Goal: Information Seeking & Learning: Learn about a topic

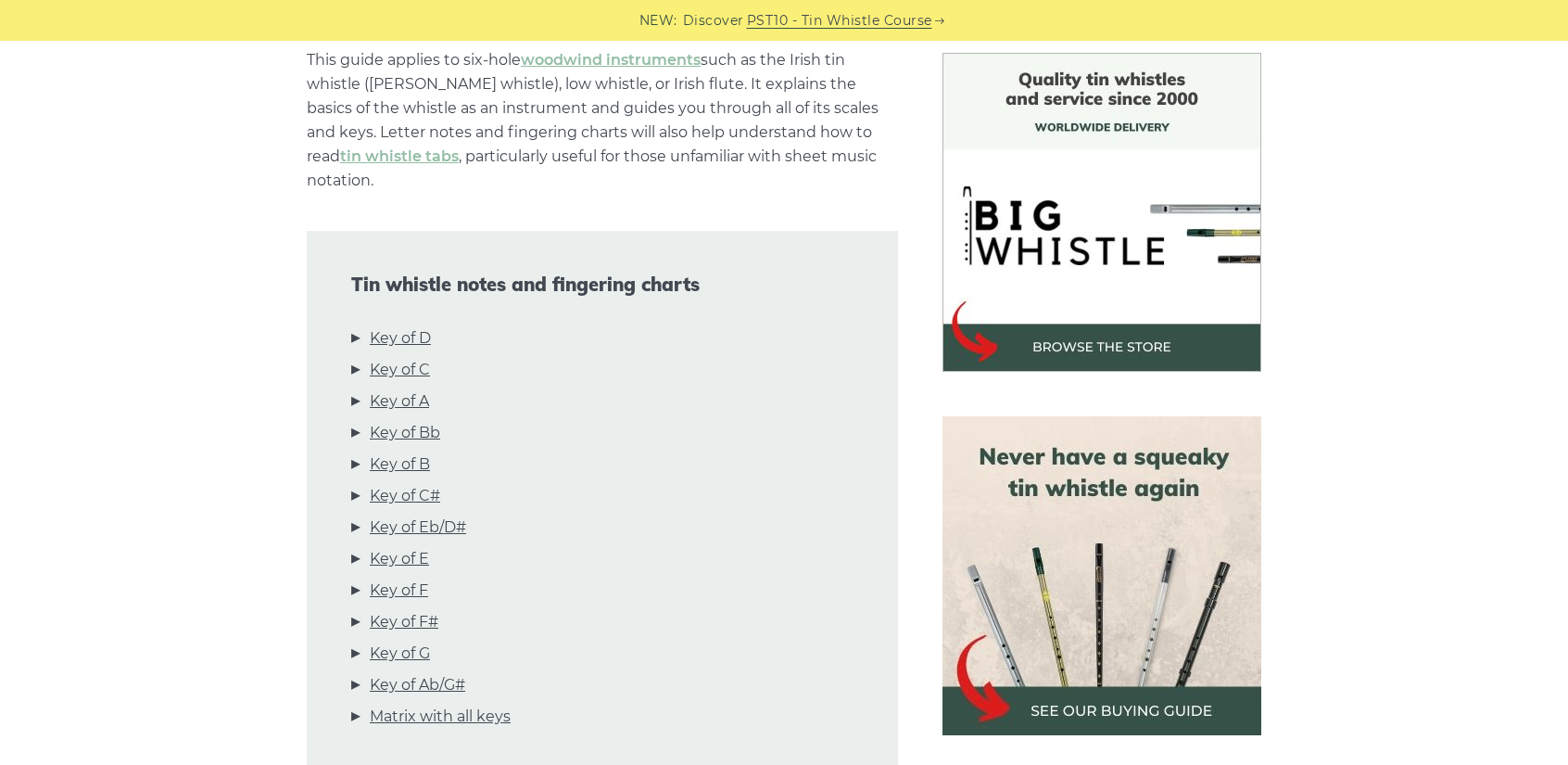
scroll to position [835, 0]
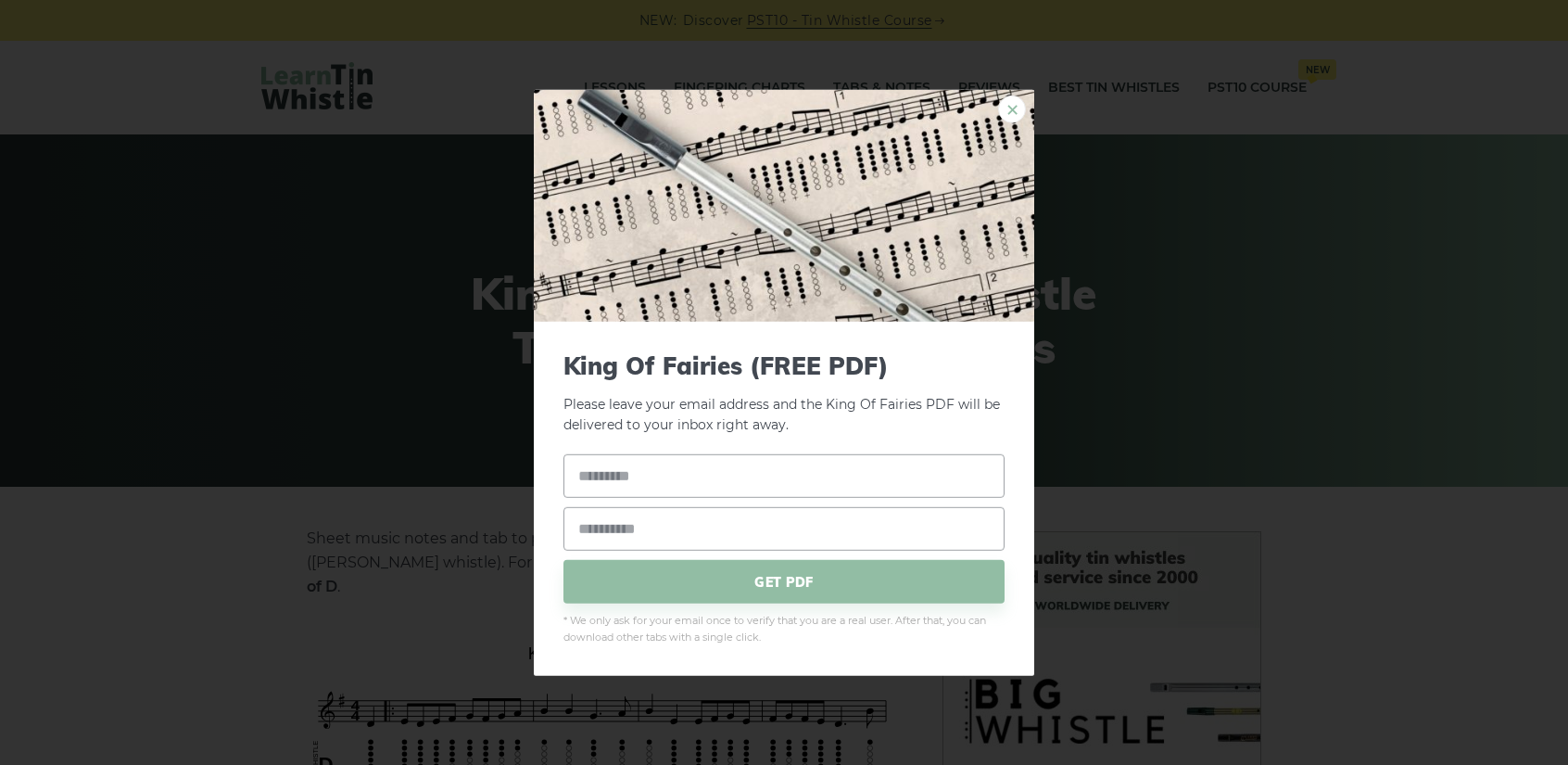
click at [1014, 105] on link "×" at bounding box center [1013, 109] width 28 height 28
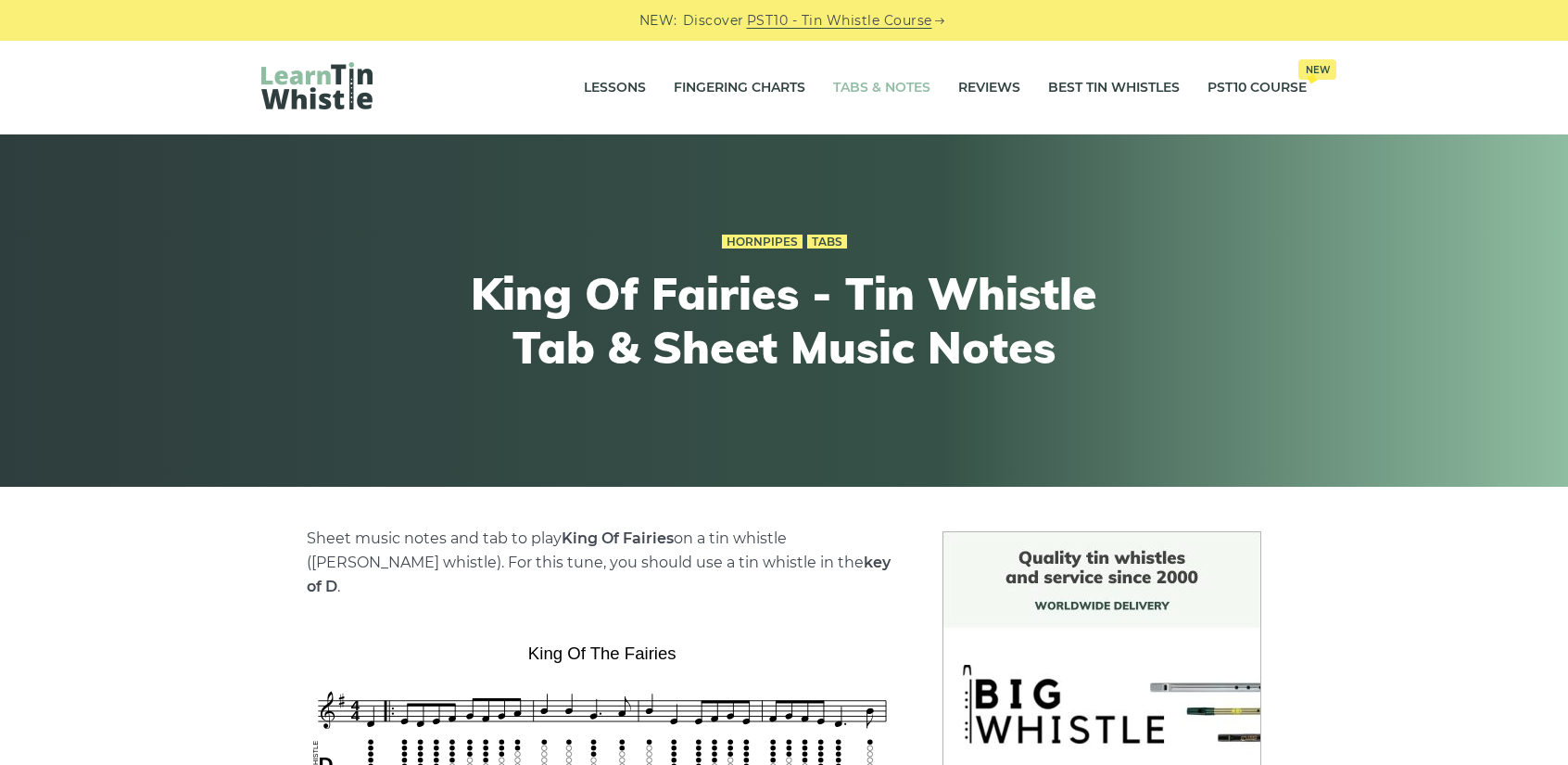
click at [858, 79] on link "Tabs & Notes" at bounding box center [882, 88] width 98 height 46
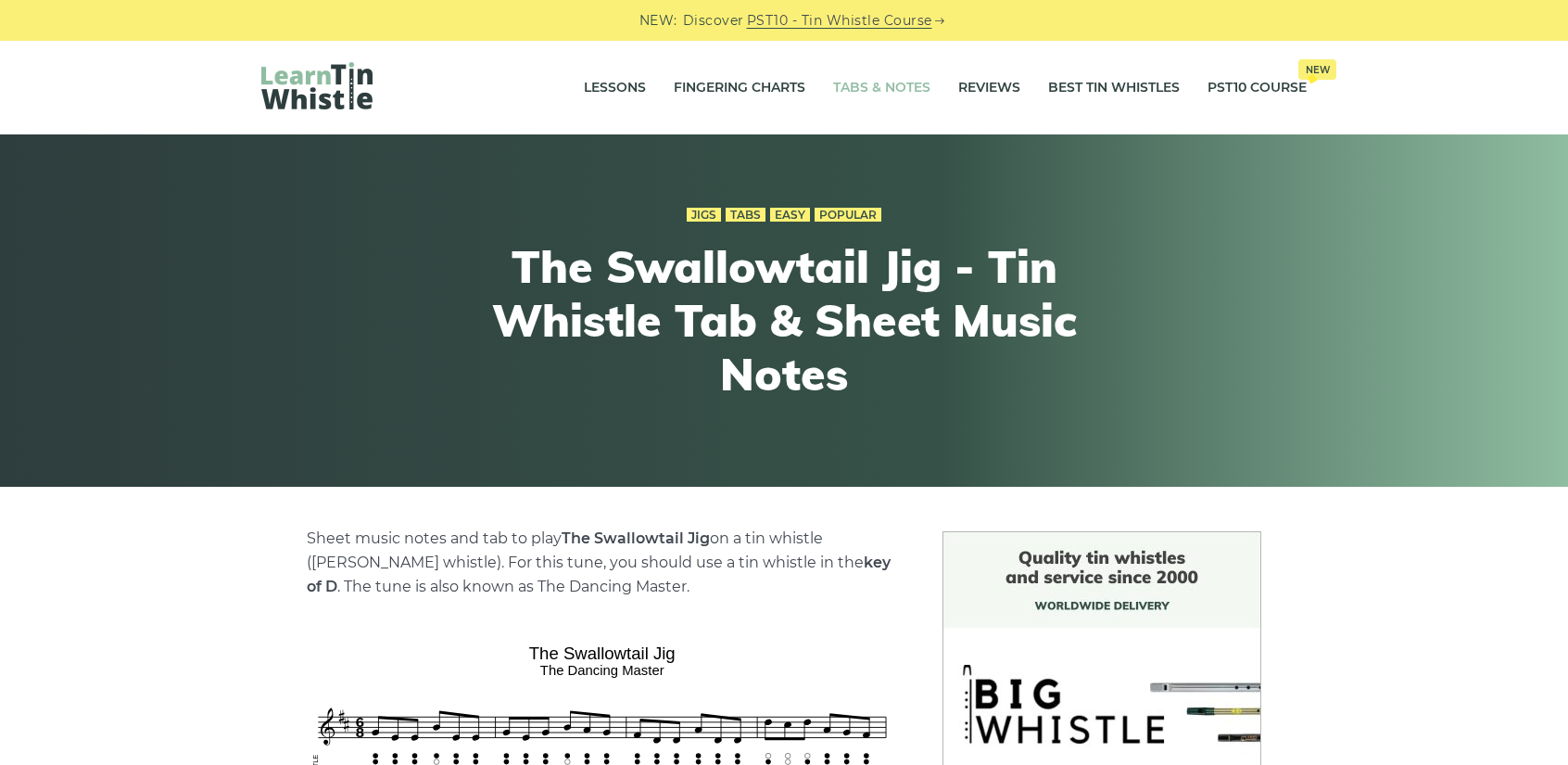
click at [897, 90] on link "Tabs & Notes" at bounding box center [882, 88] width 98 height 46
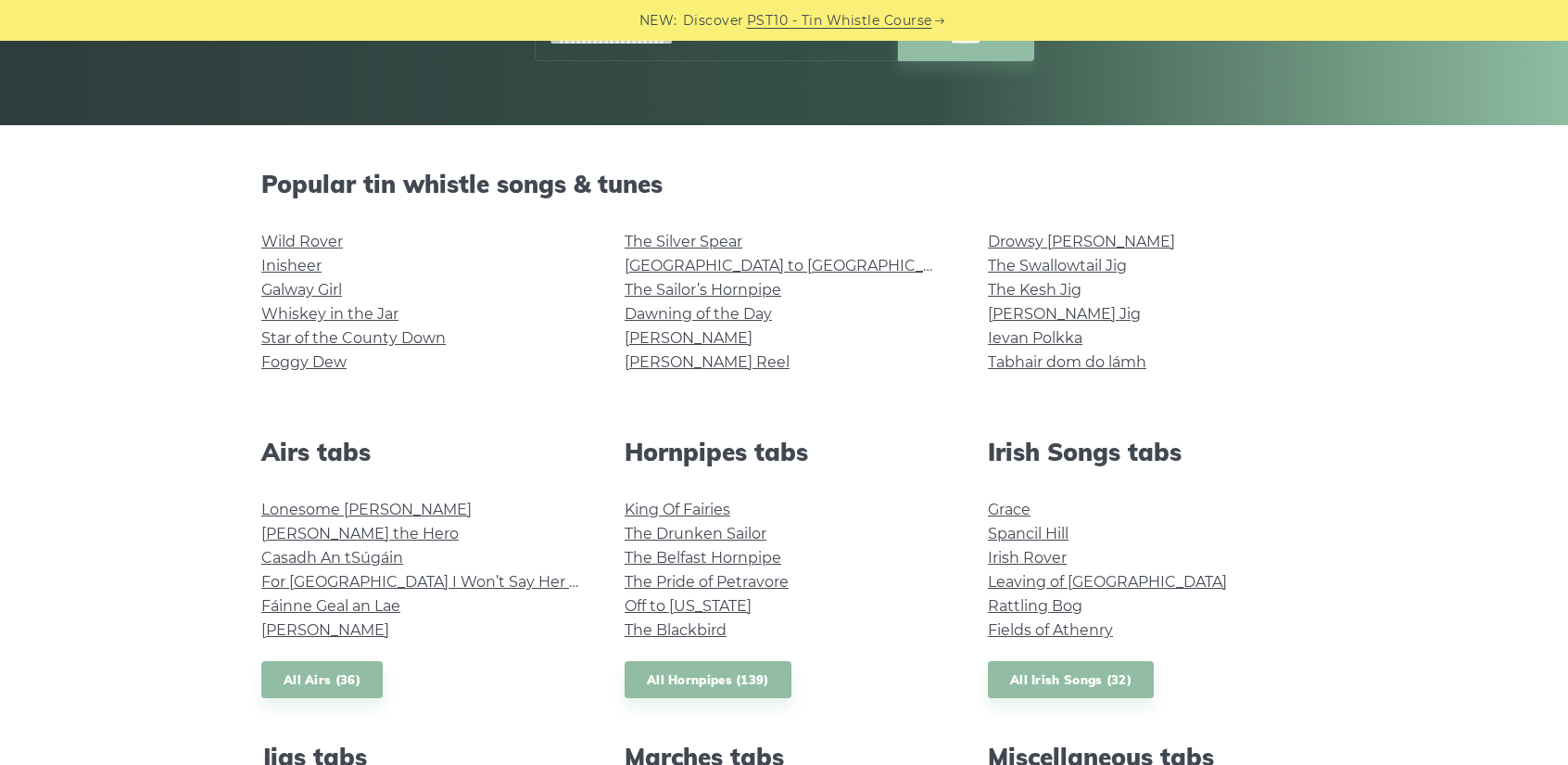
scroll to position [371, 0]
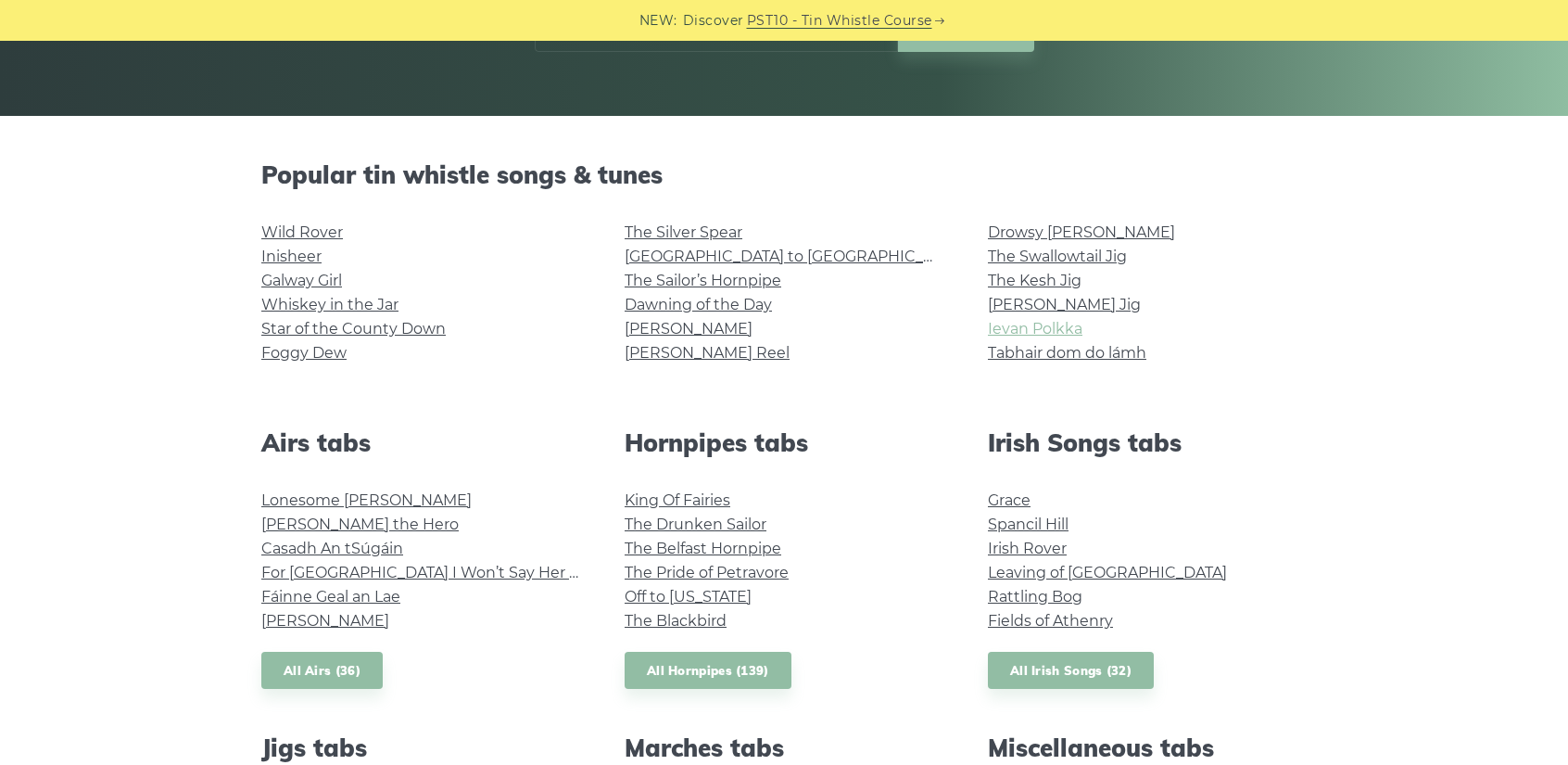
click at [1042, 331] on link "Ievan Polkka" at bounding box center [1035, 329] width 95 height 18
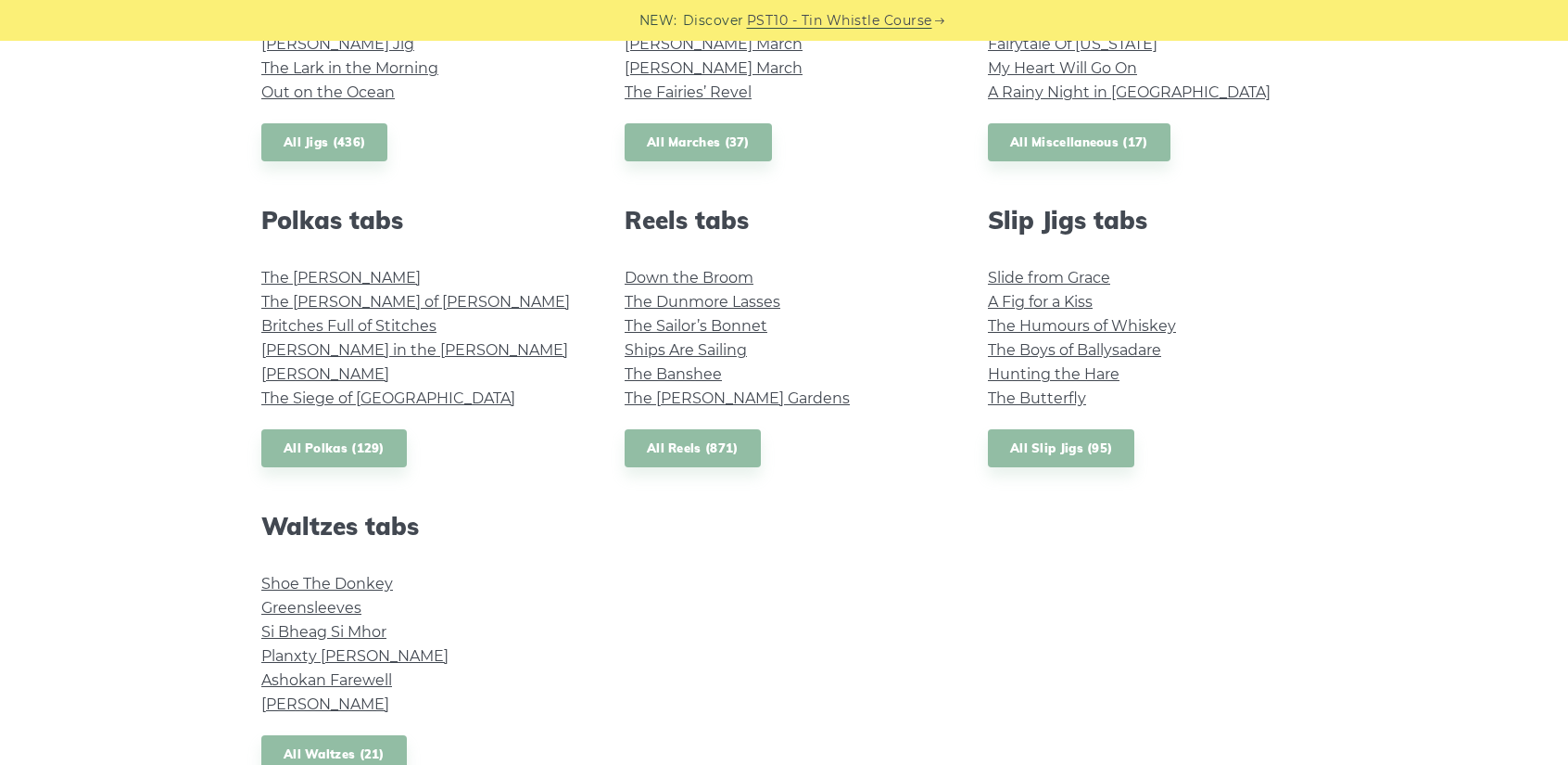
scroll to position [1217, 0]
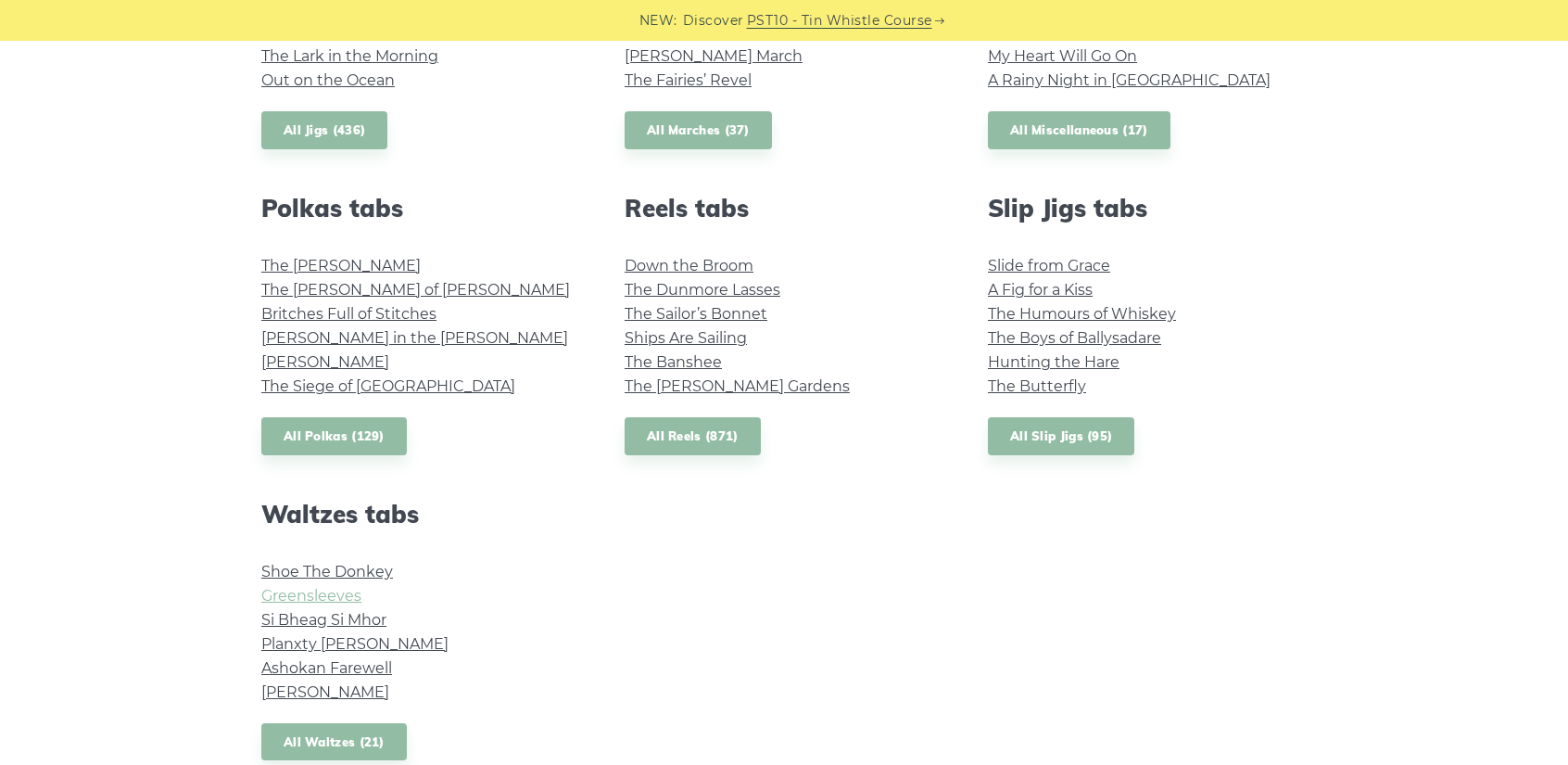
click at [298, 602] on link "Greensleeves" at bounding box center [311, 596] width 100 height 18
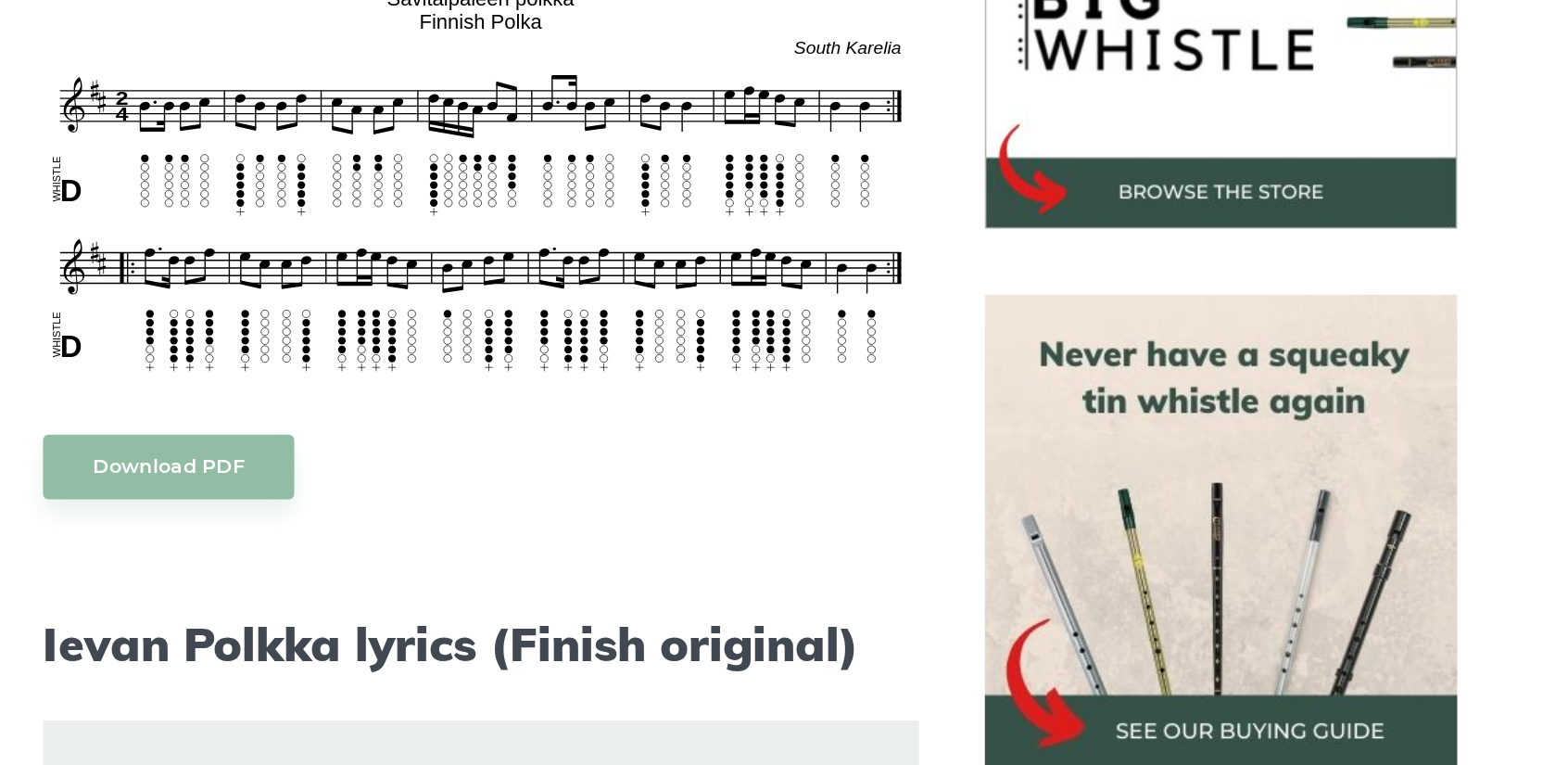
scroll to position [556, 0]
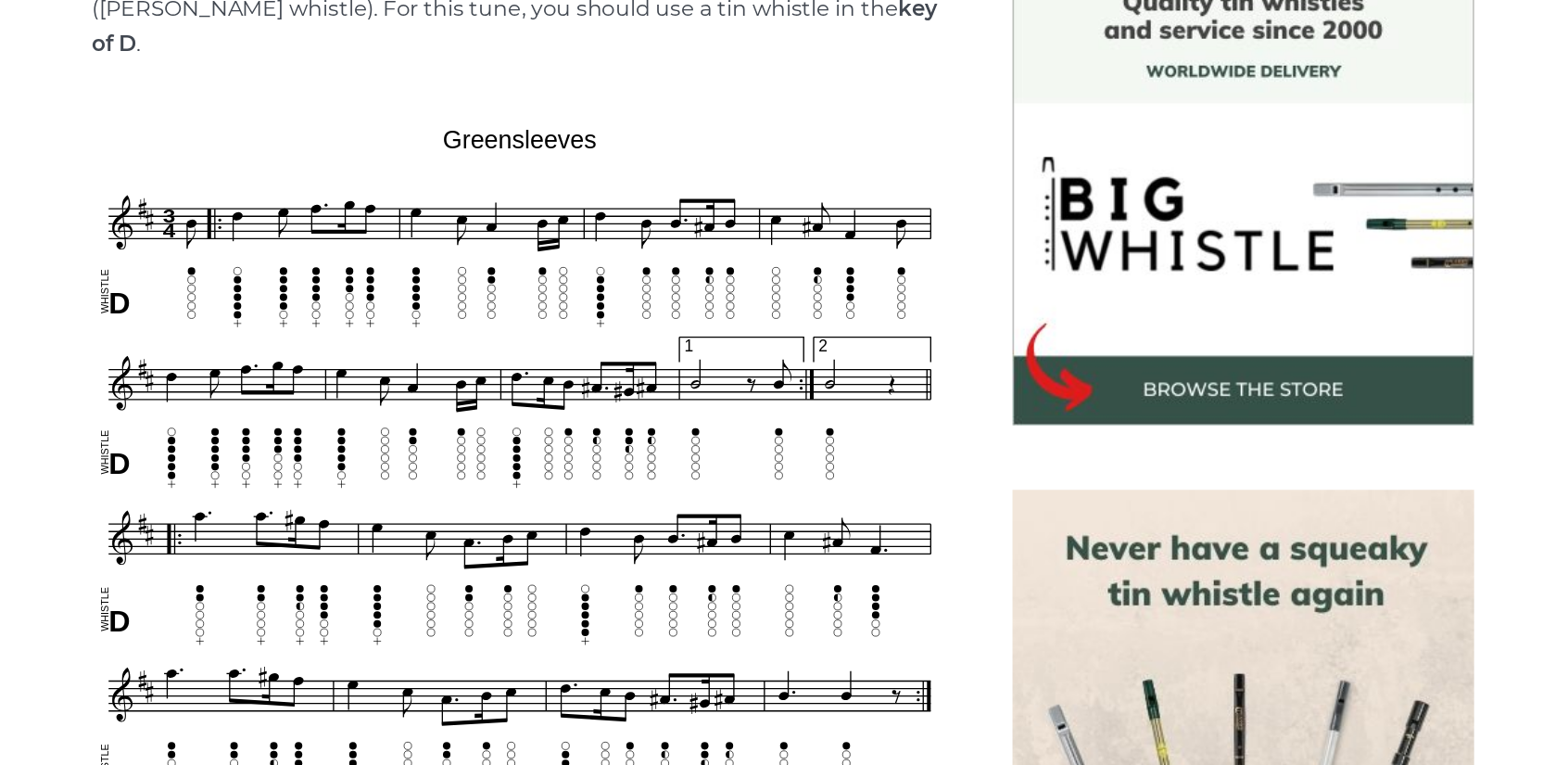
scroll to position [428, 0]
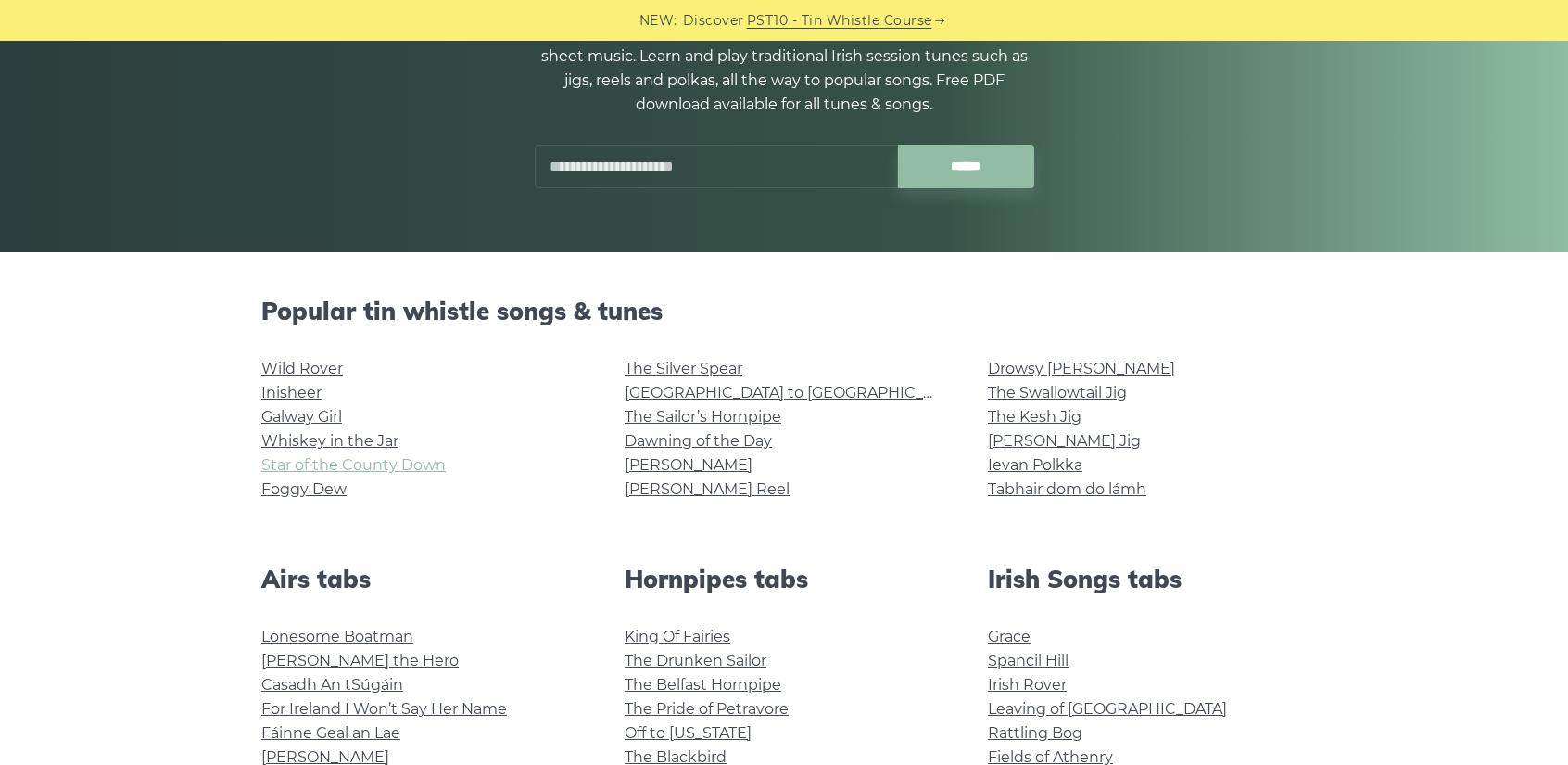
scroll to position [278, 0]
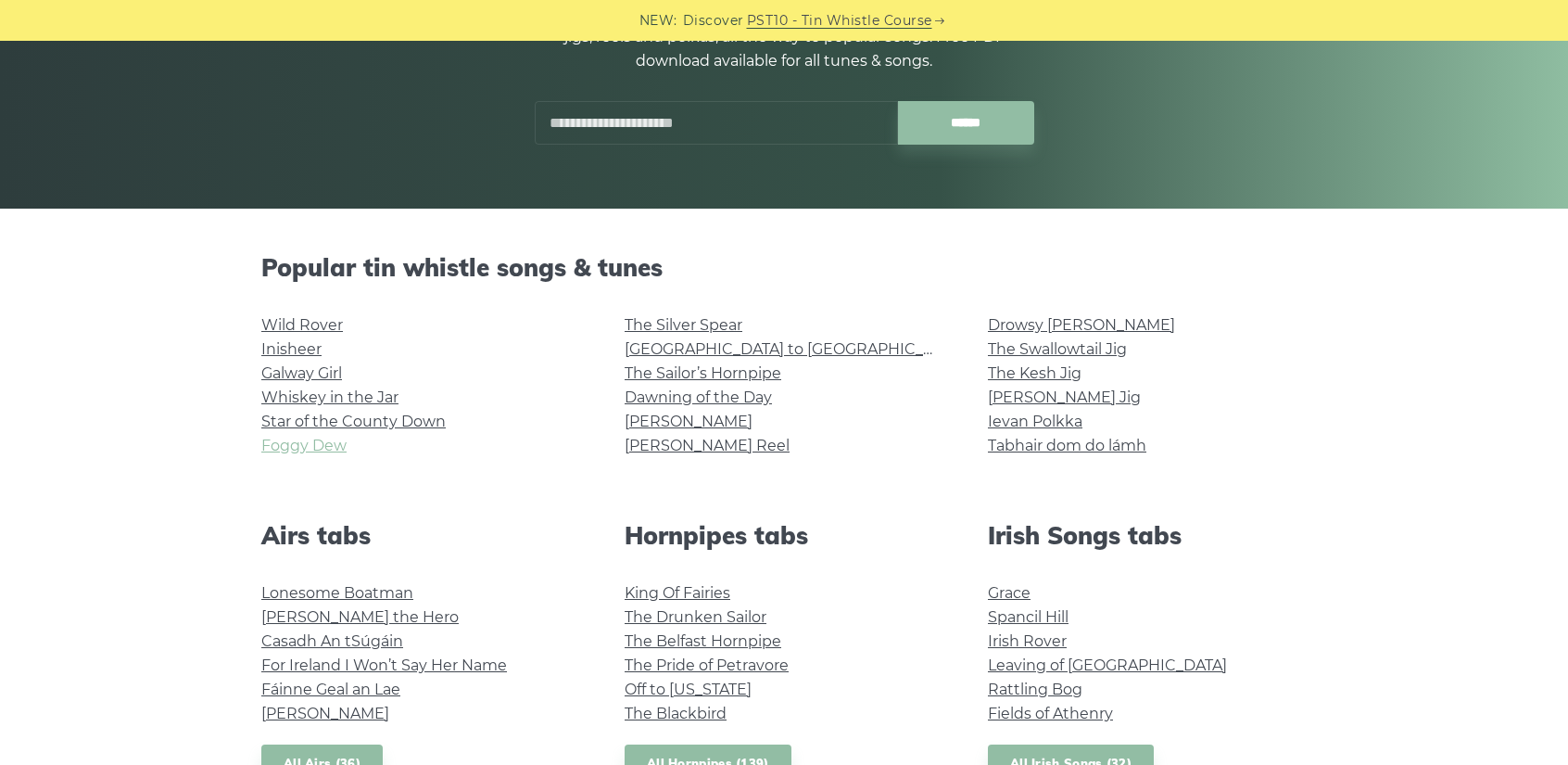
click at [324, 447] on link "Foggy Dew" at bounding box center [304, 446] width 86 height 18
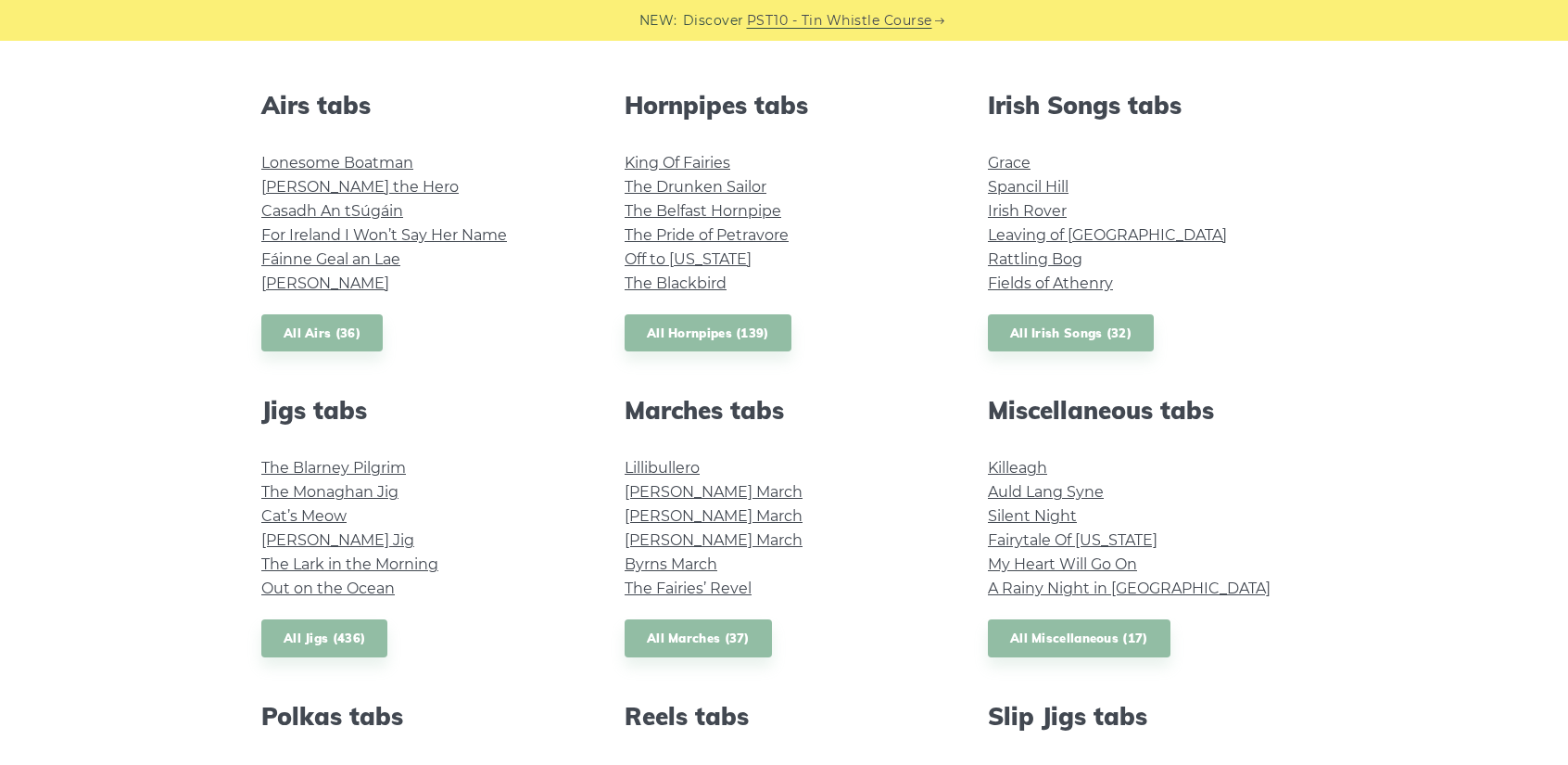
scroll to position [649, 0]
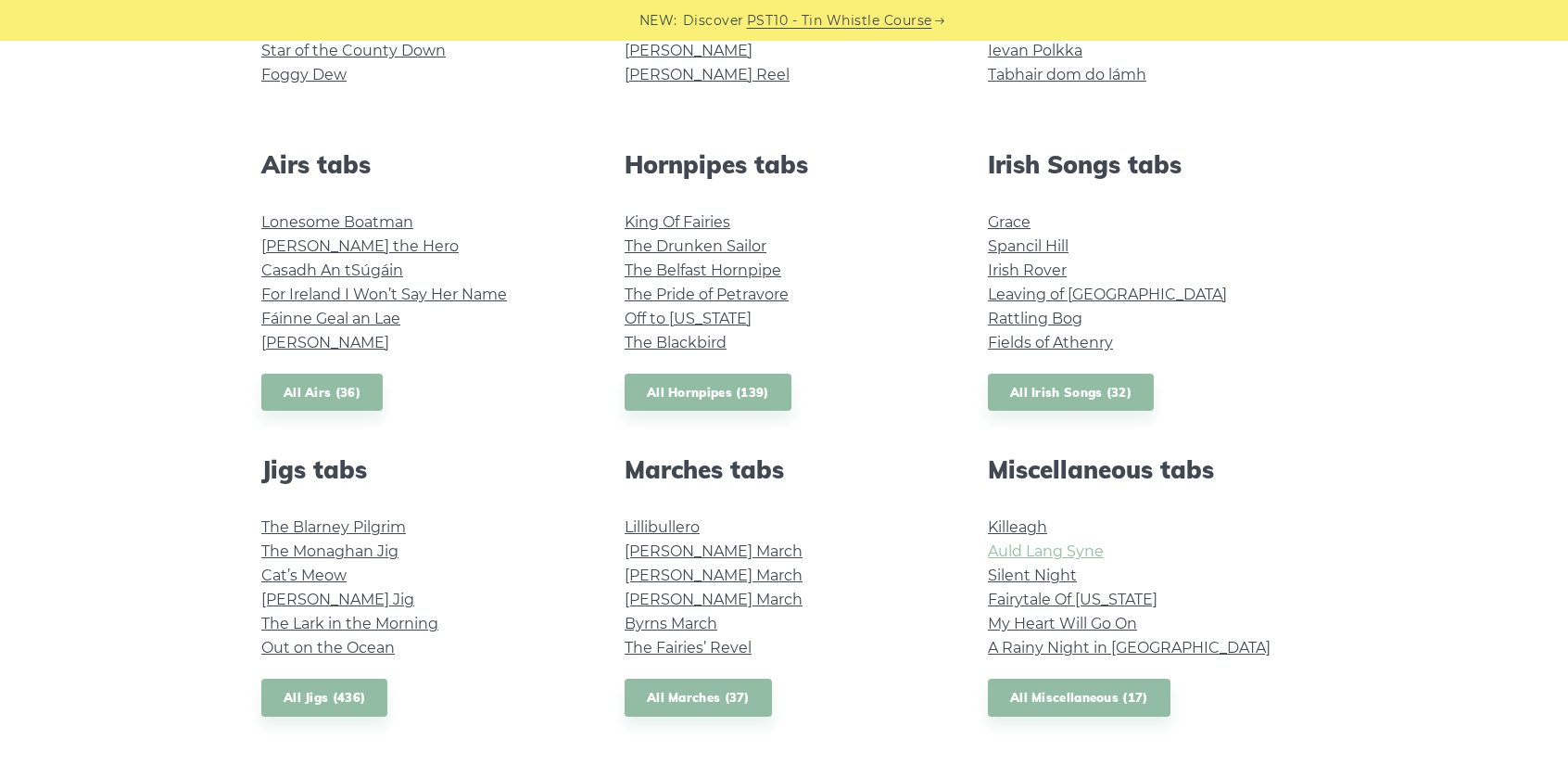
click at [1065, 555] on link "Auld Lang Syne" at bounding box center [1046, 552] width 116 height 18
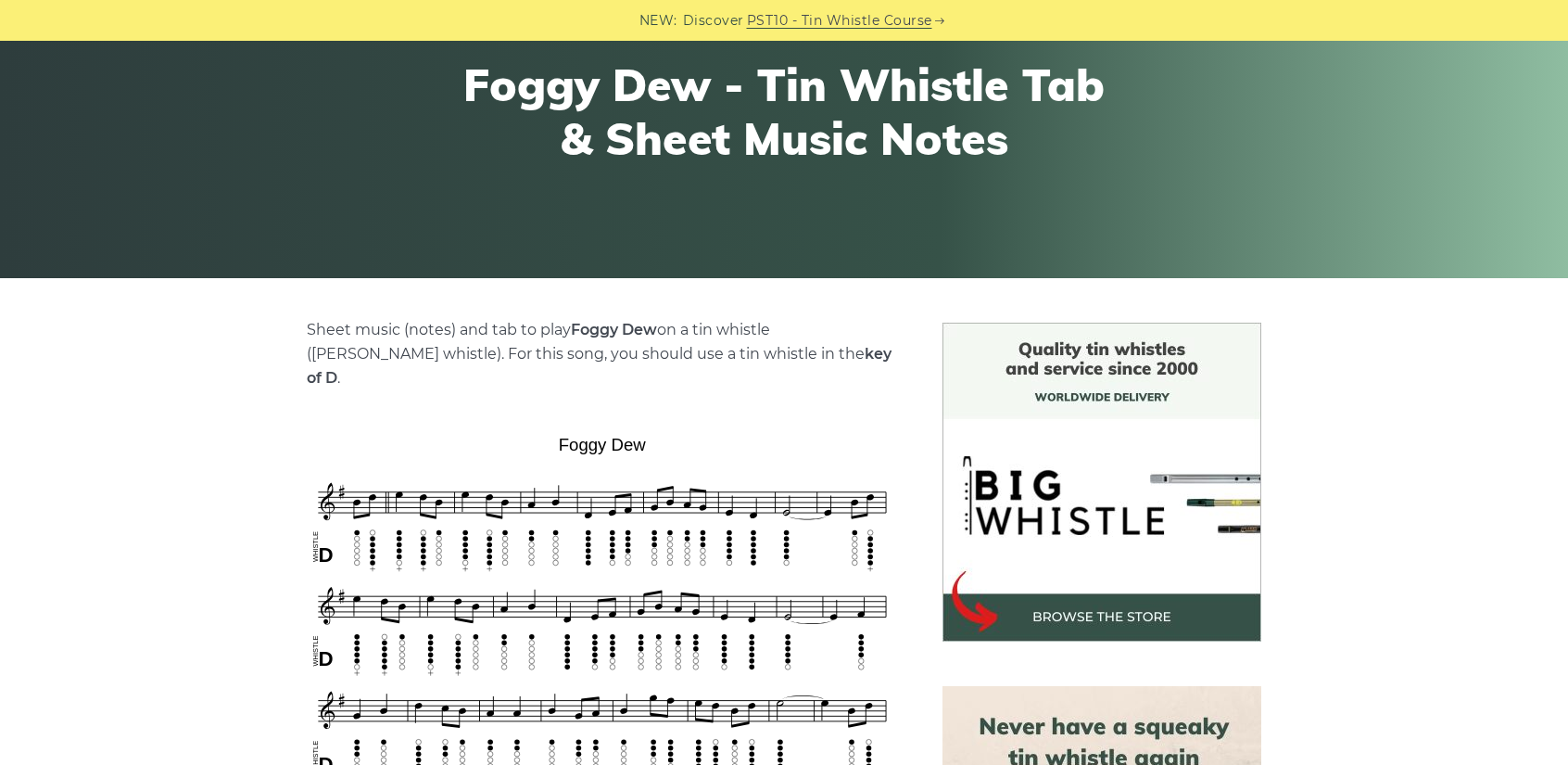
scroll to position [371, 0]
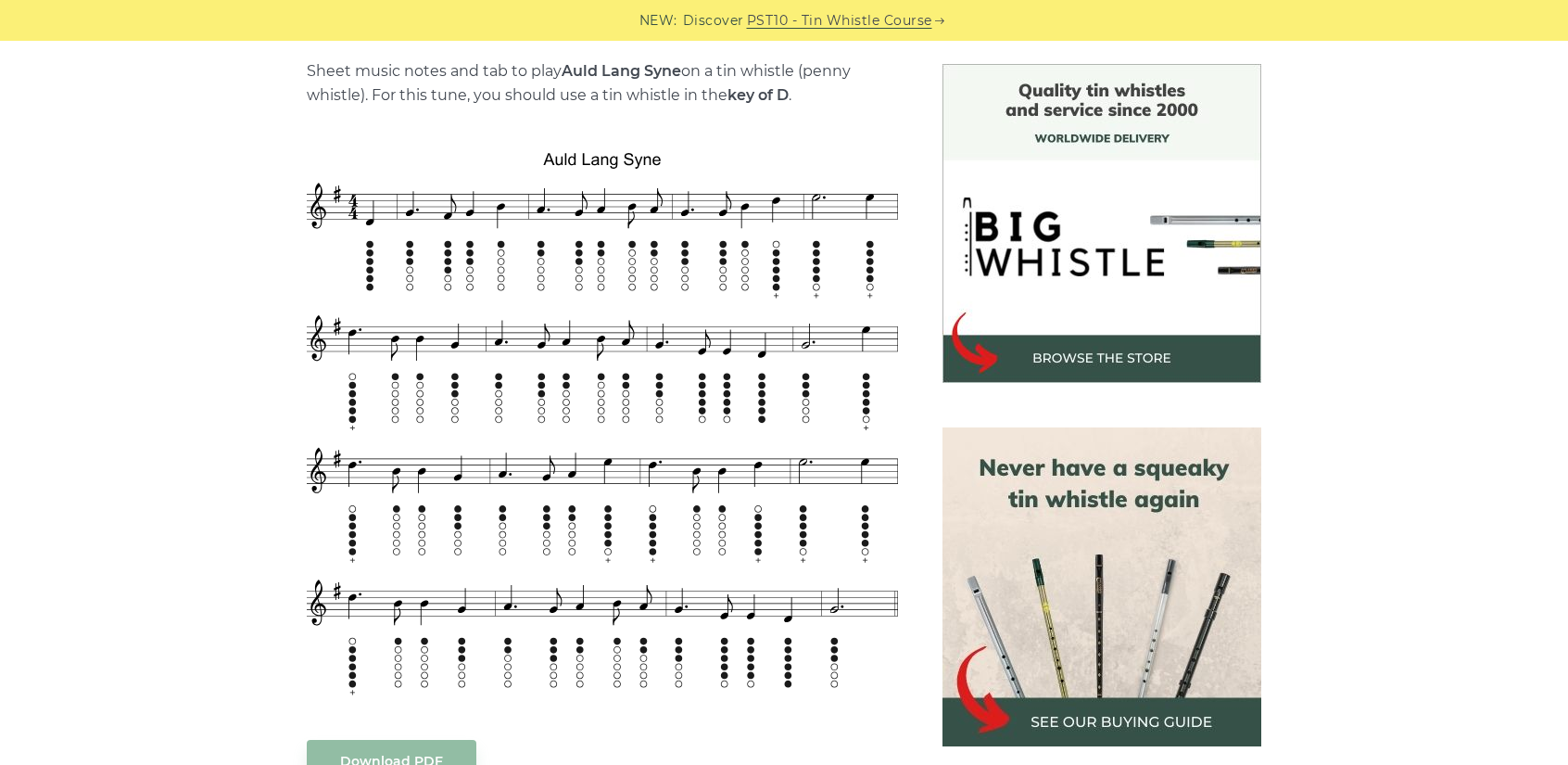
scroll to position [464, 0]
